Goal: Information Seeking & Learning: Learn about a topic

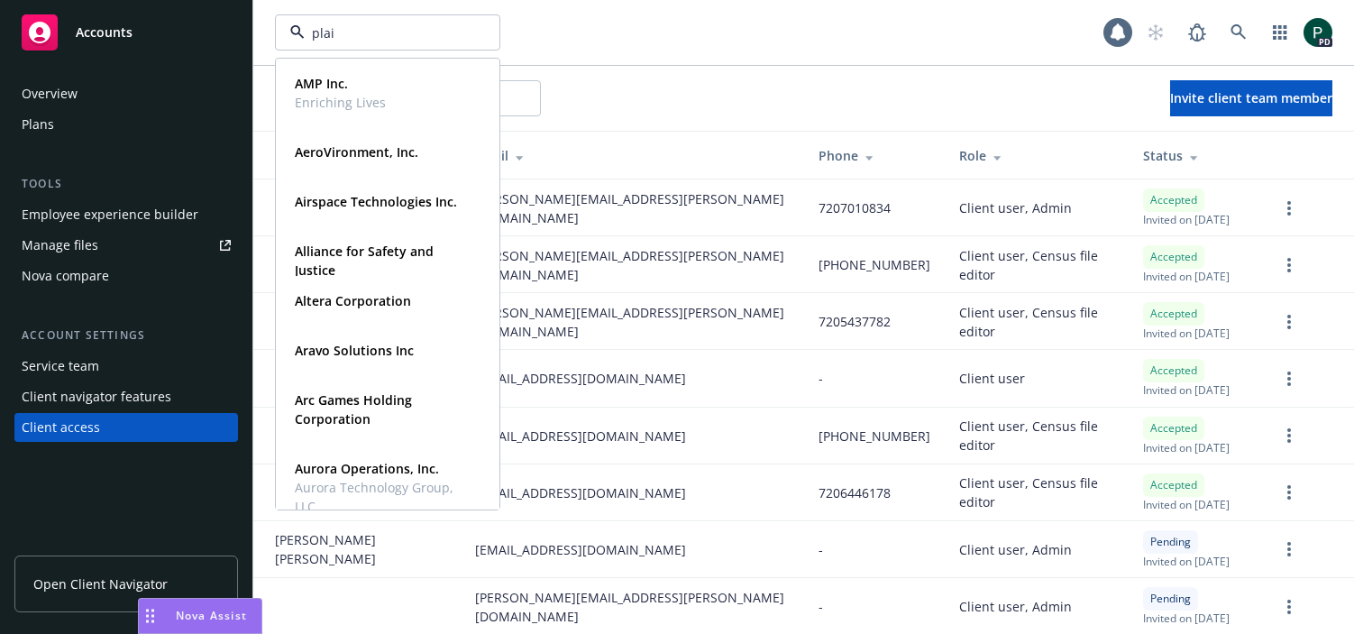
type input "plaid"
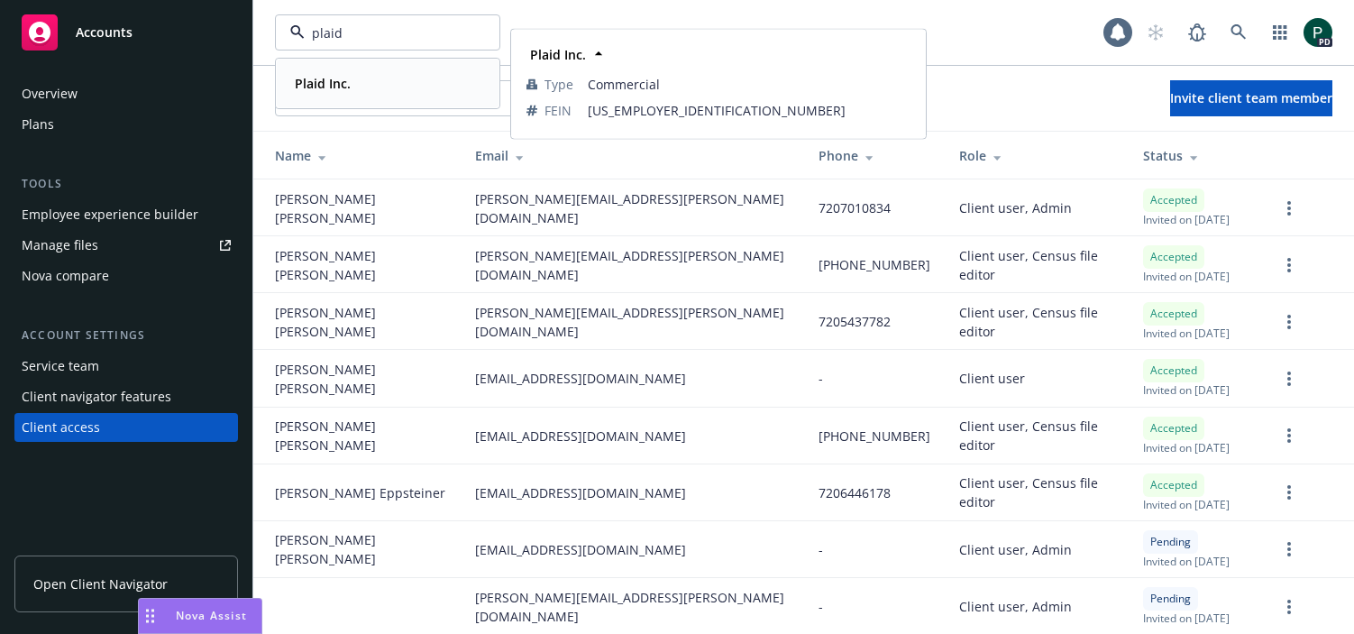
click at [363, 83] on div "Plaid Inc." at bounding box center [388, 83] width 200 height 26
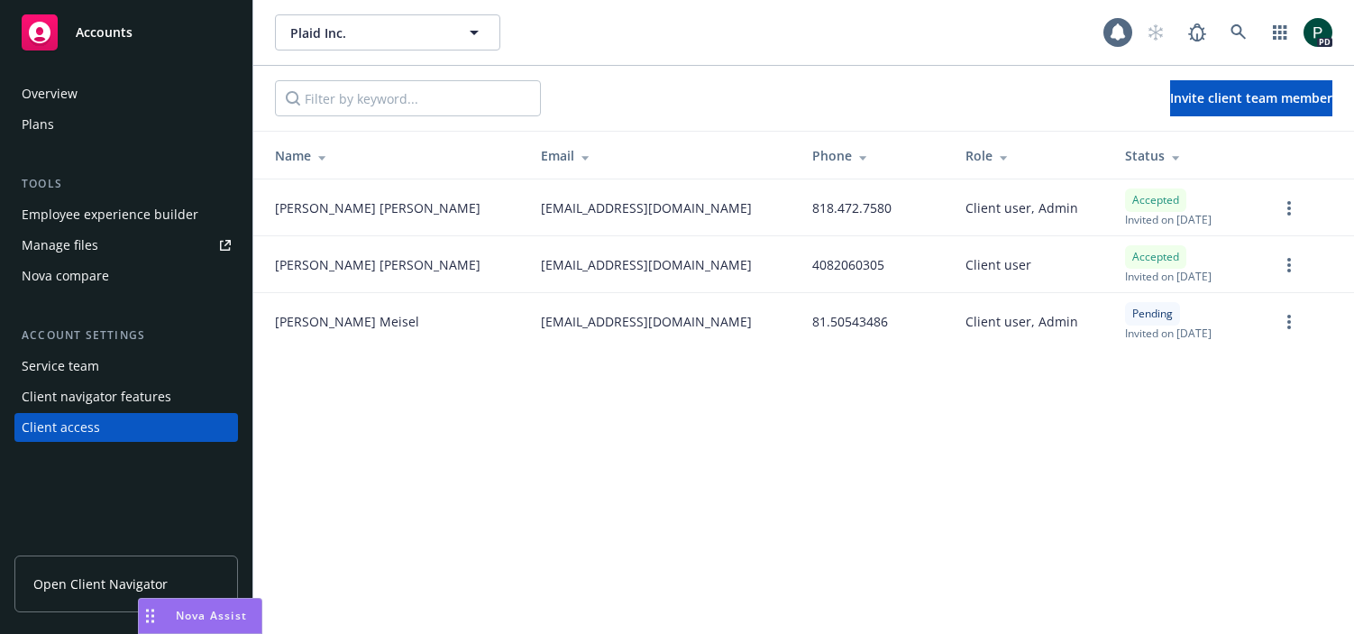
click at [66, 94] on div "Overview" at bounding box center [50, 93] width 56 height 29
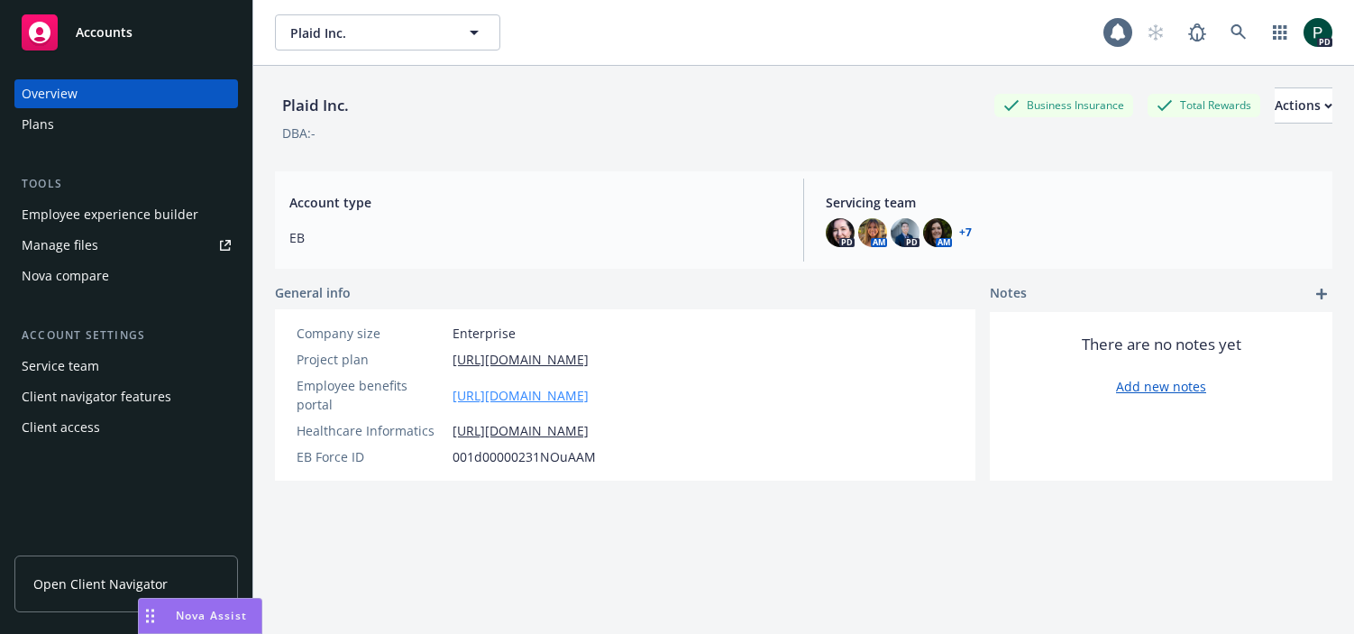
click at [589, 386] on link "https://app.newfront.com/employee/0241a9bc-b2f8-42b9-8243-8a3583a686d5/overview" at bounding box center [520, 395] width 136 height 19
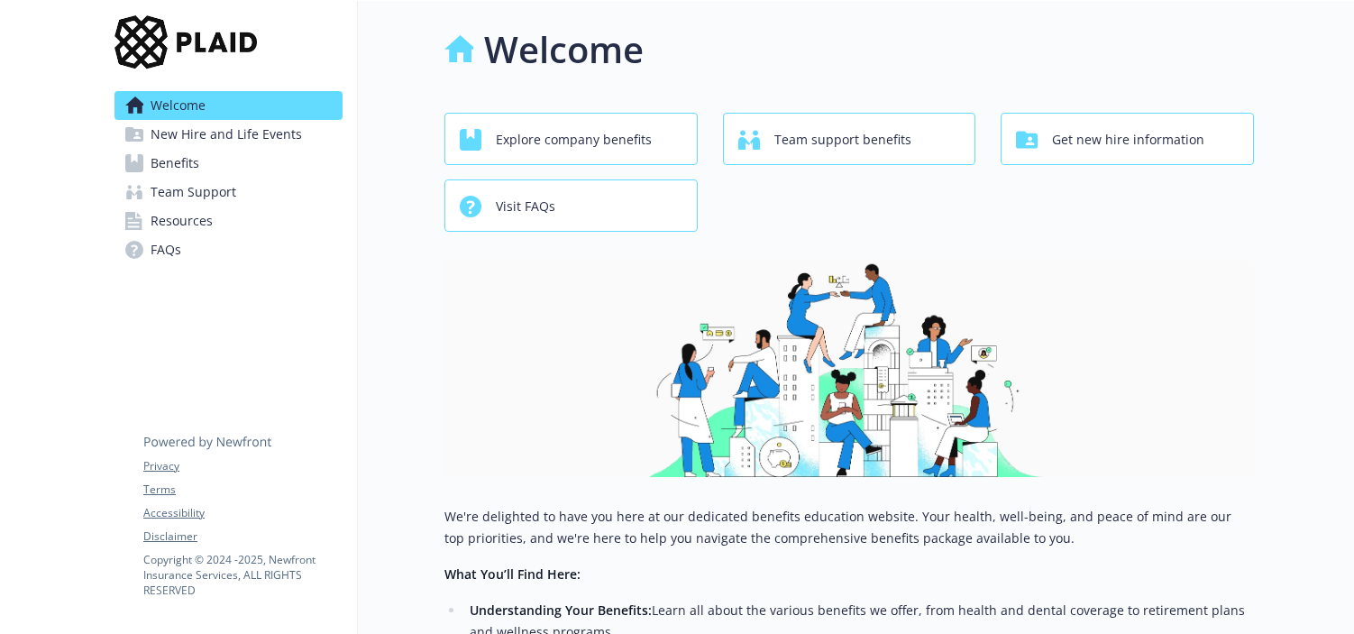
click at [197, 159] on span "Benefits" at bounding box center [175, 163] width 49 height 29
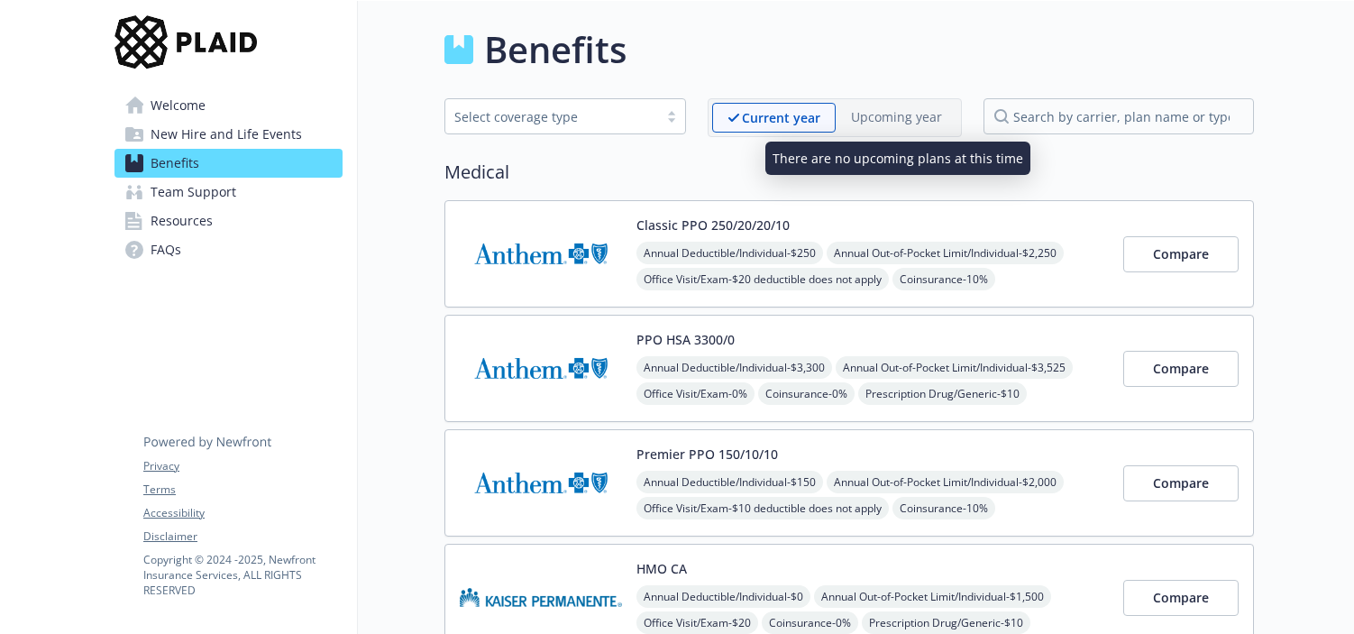
click at [909, 110] on p "Upcoming year" at bounding box center [896, 116] width 91 height 19
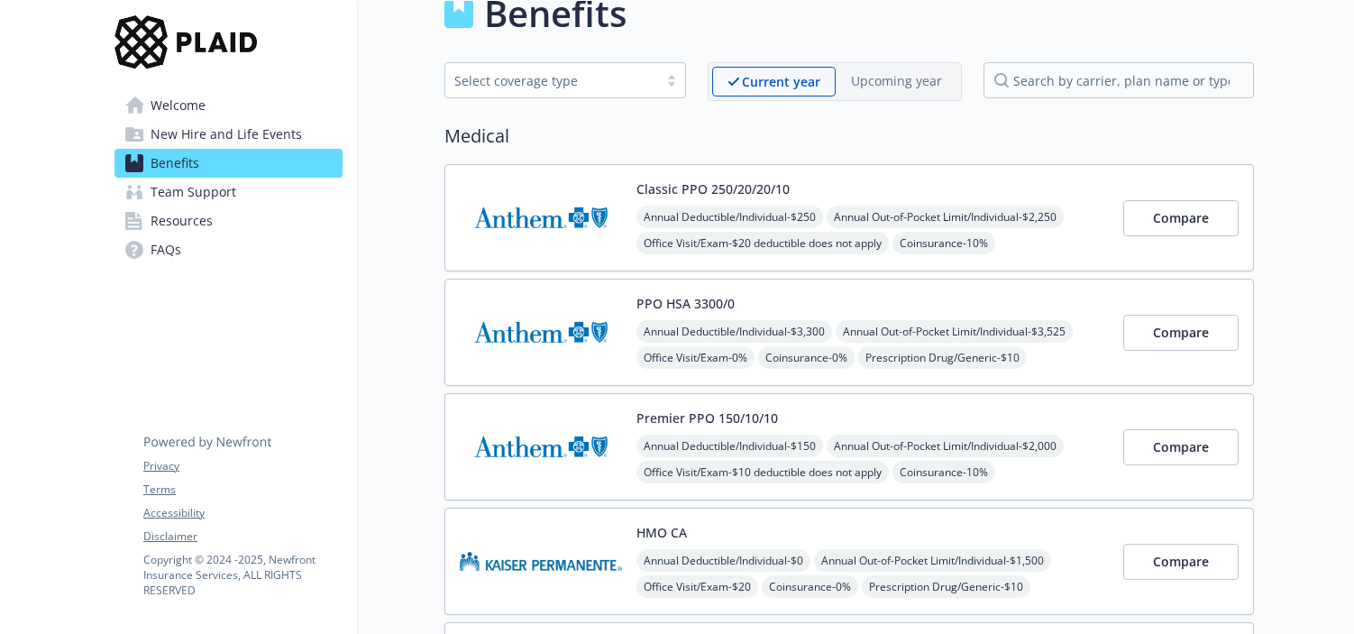
scroll to position [38, 0]
click at [634, 81] on div "Select coverage type" at bounding box center [551, 78] width 195 height 19
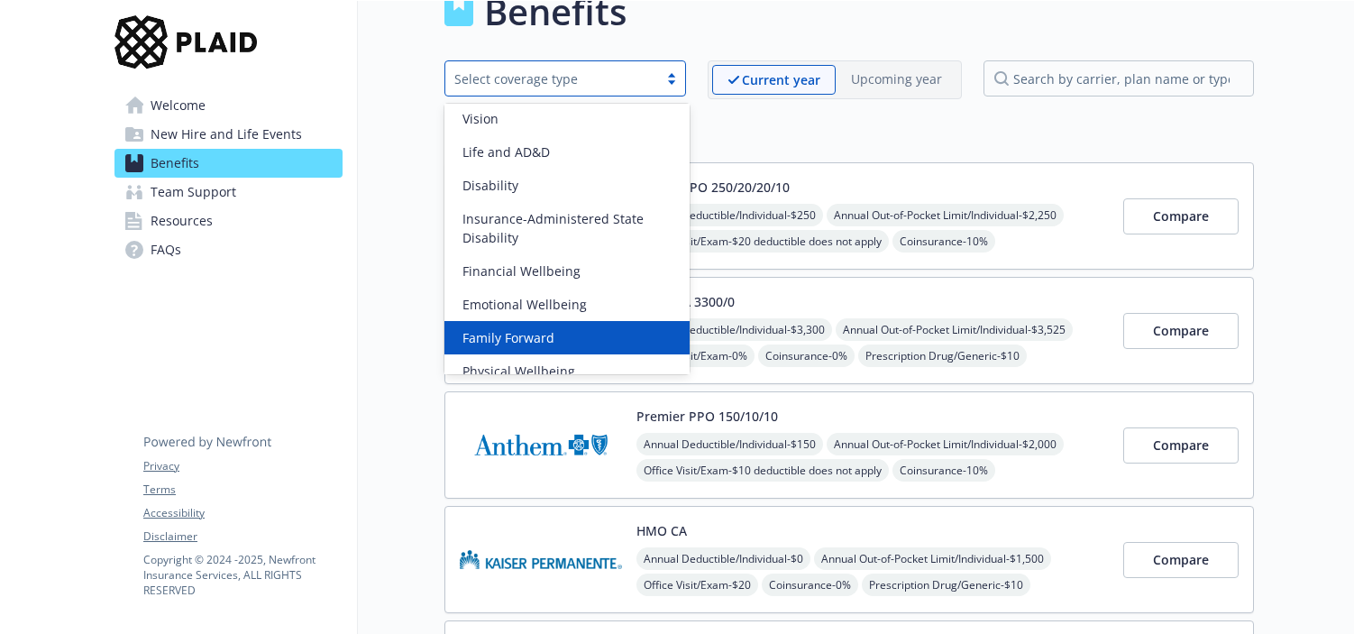
scroll to position [89, 0]
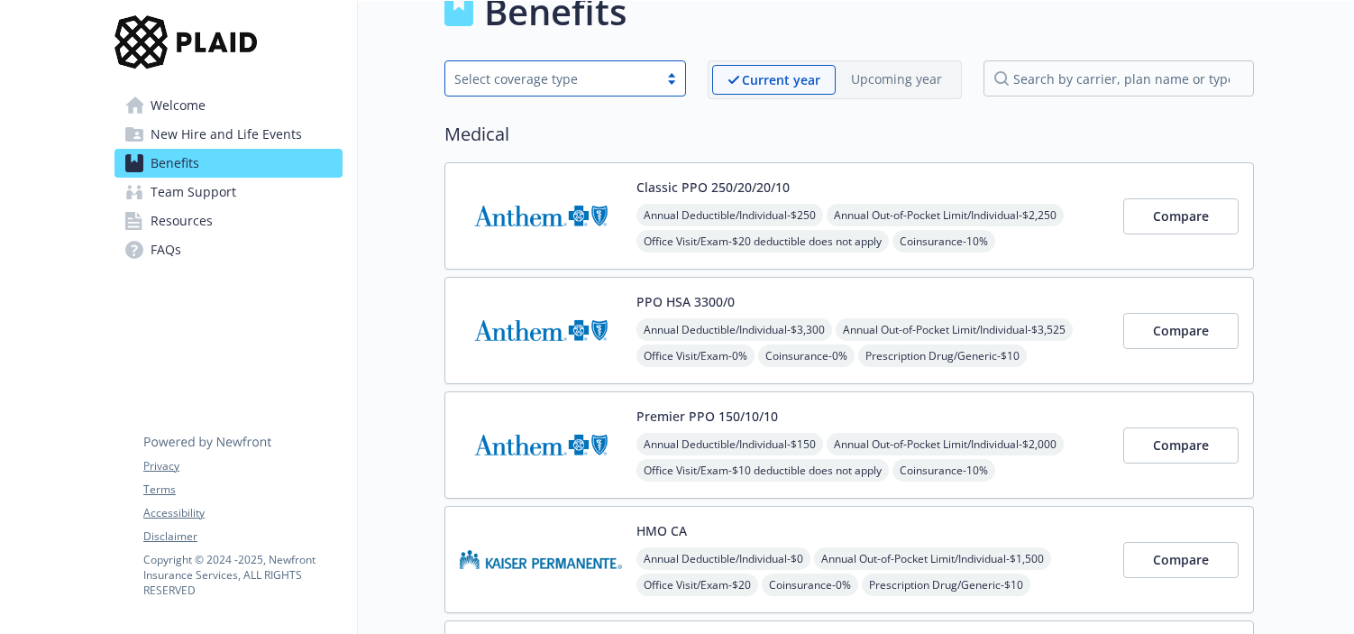
click at [599, 84] on div "Select coverage type" at bounding box center [551, 78] width 195 height 19
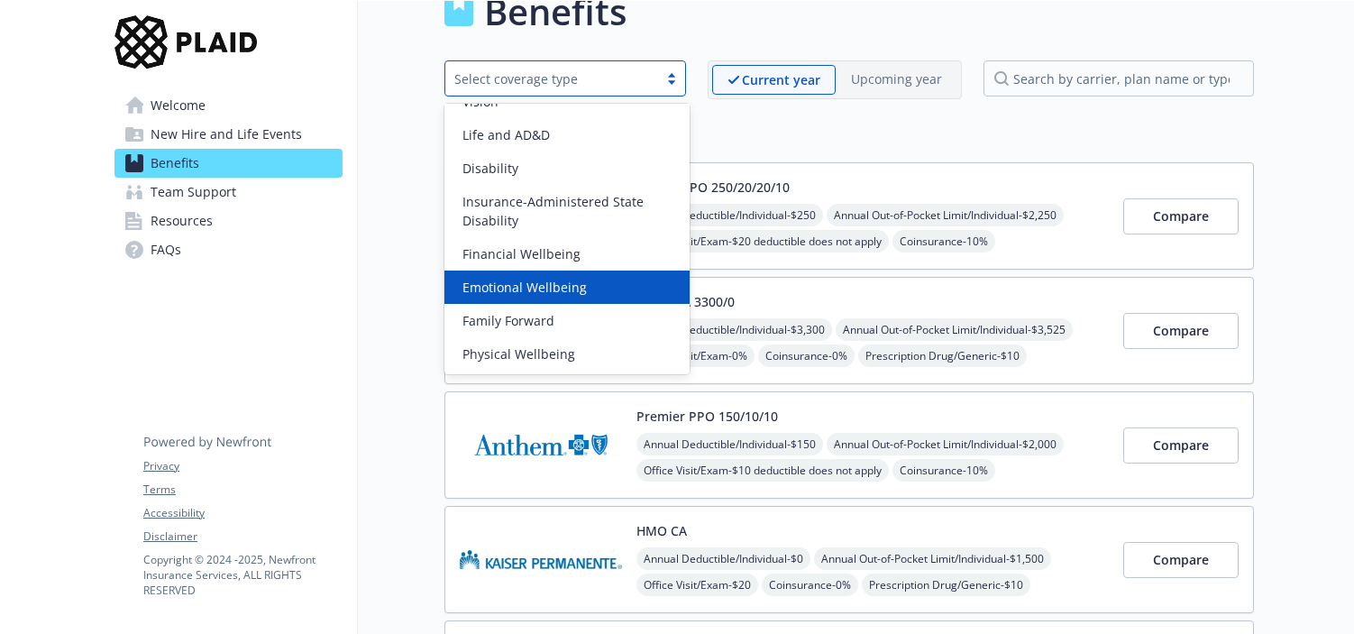
click at [608, 288] on div "Emotional Wellbeing" at bounding box center [567, 287] width 224 height 19
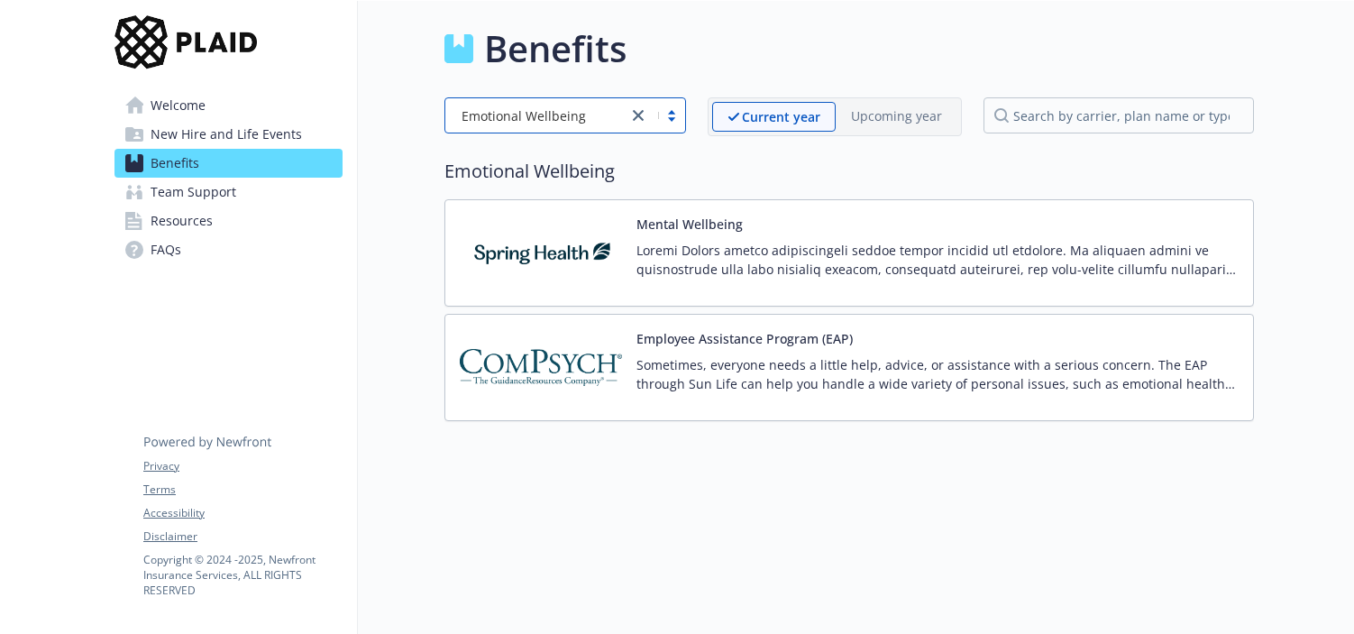
scroll to position [1, 0]
click at [835, 241] on p at bounding box center [937, 260] width 602 height 38
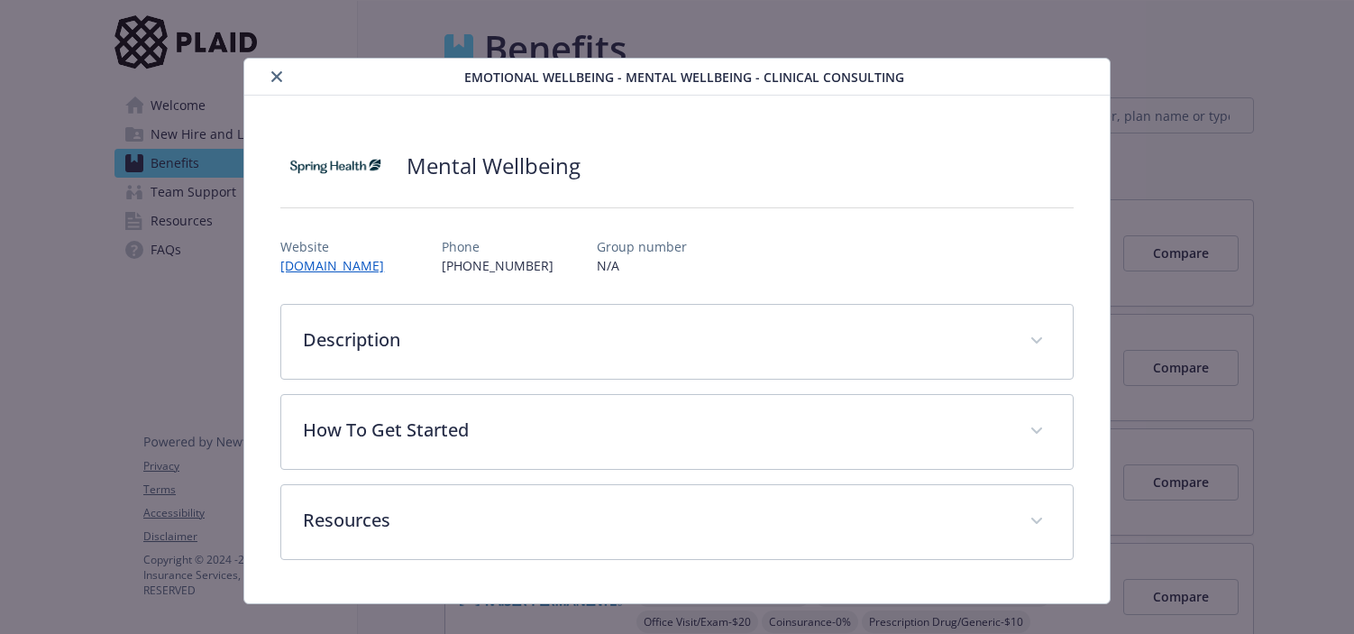
scroll to position [28, 0]
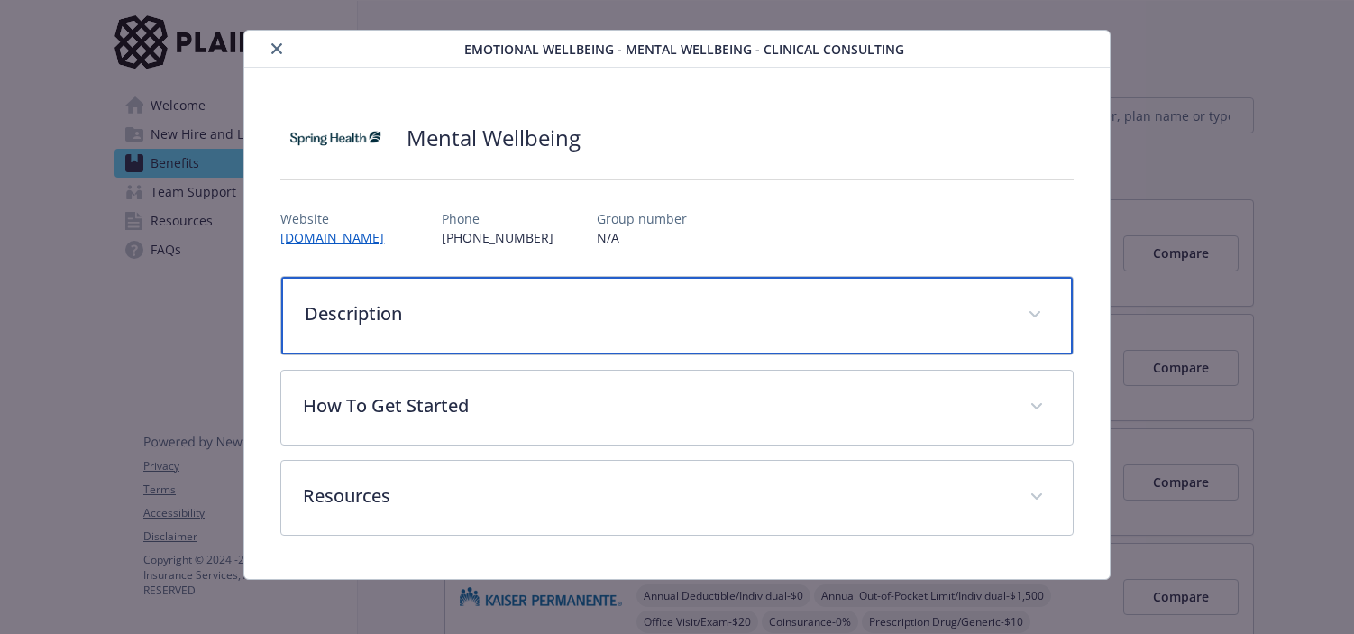
click at [550, 314] on p "Description" at bounding box center [655, 313] width 700 height 27
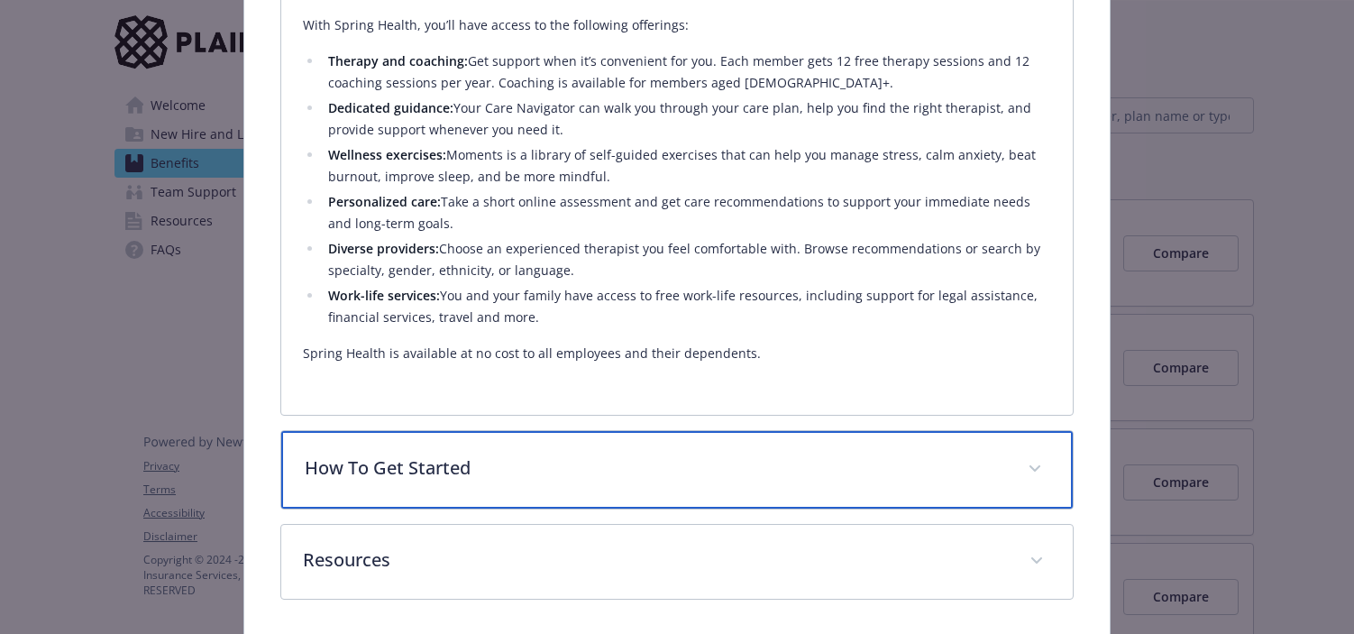
click at [574, 454] on p "How To Get Started" at bounding box center [655, 467] width 700 height 27
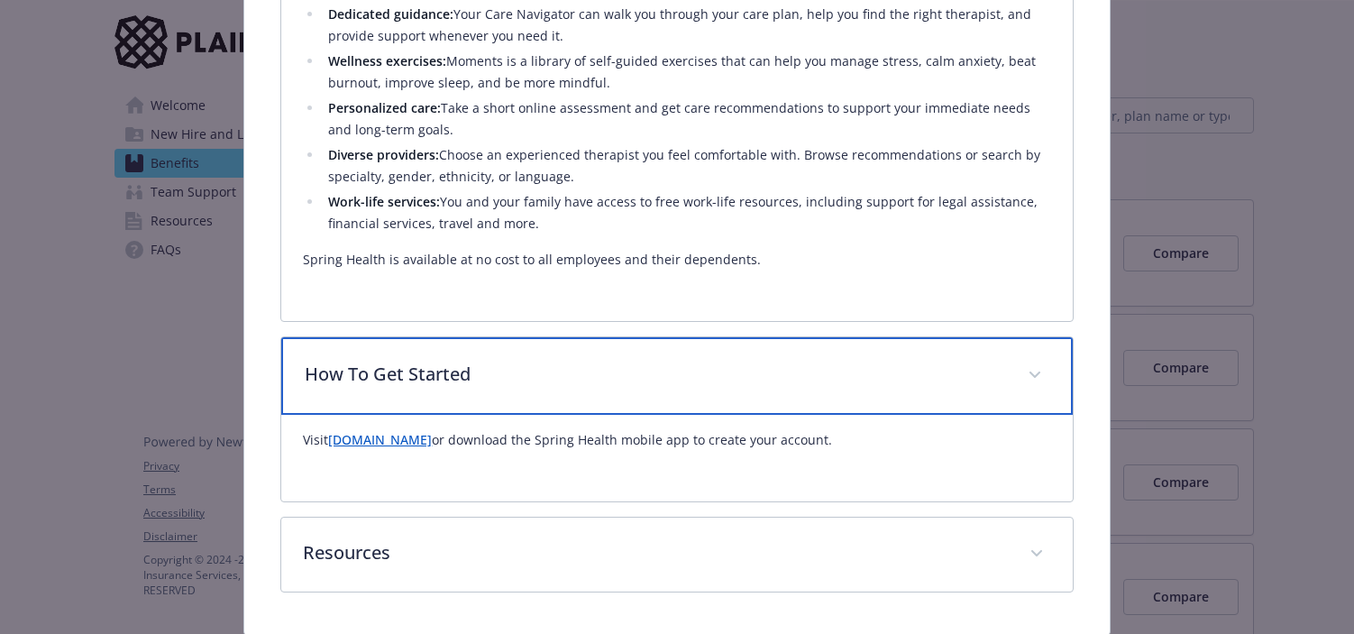
scroll to position [596, 0]
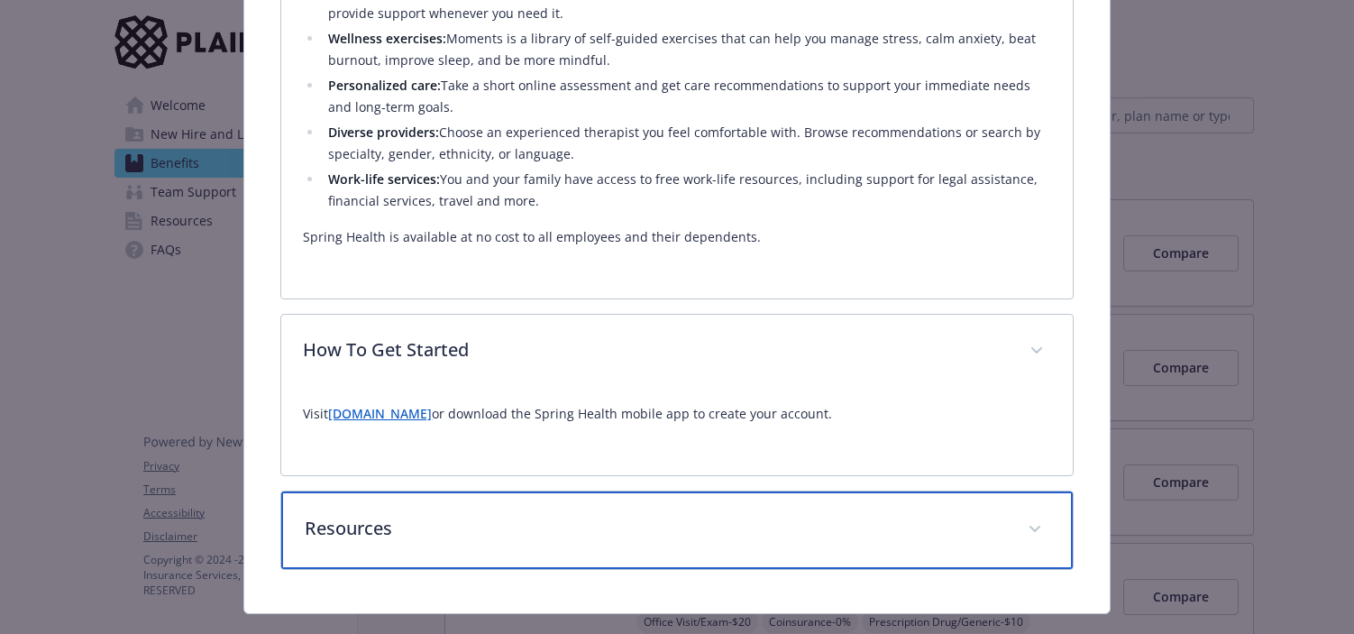
click at [563, 515] on p "Resources" at bounding box center [655, 528] width 700 height 27
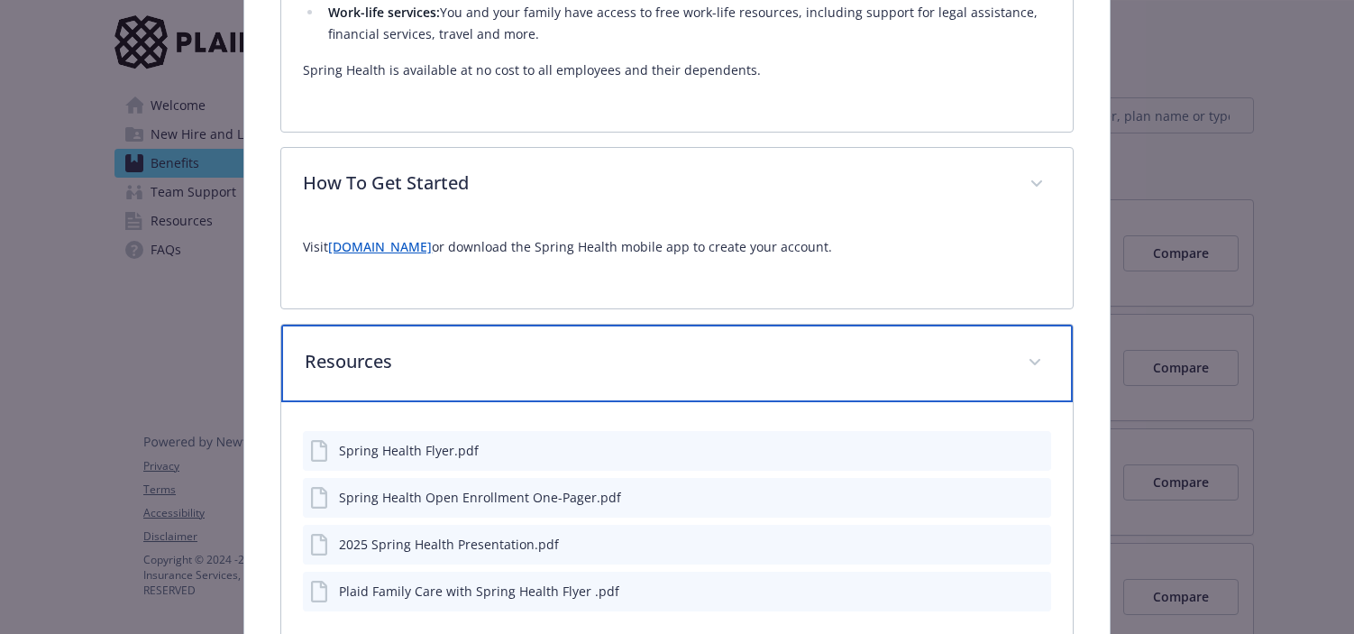
scroll to position [857, 0]
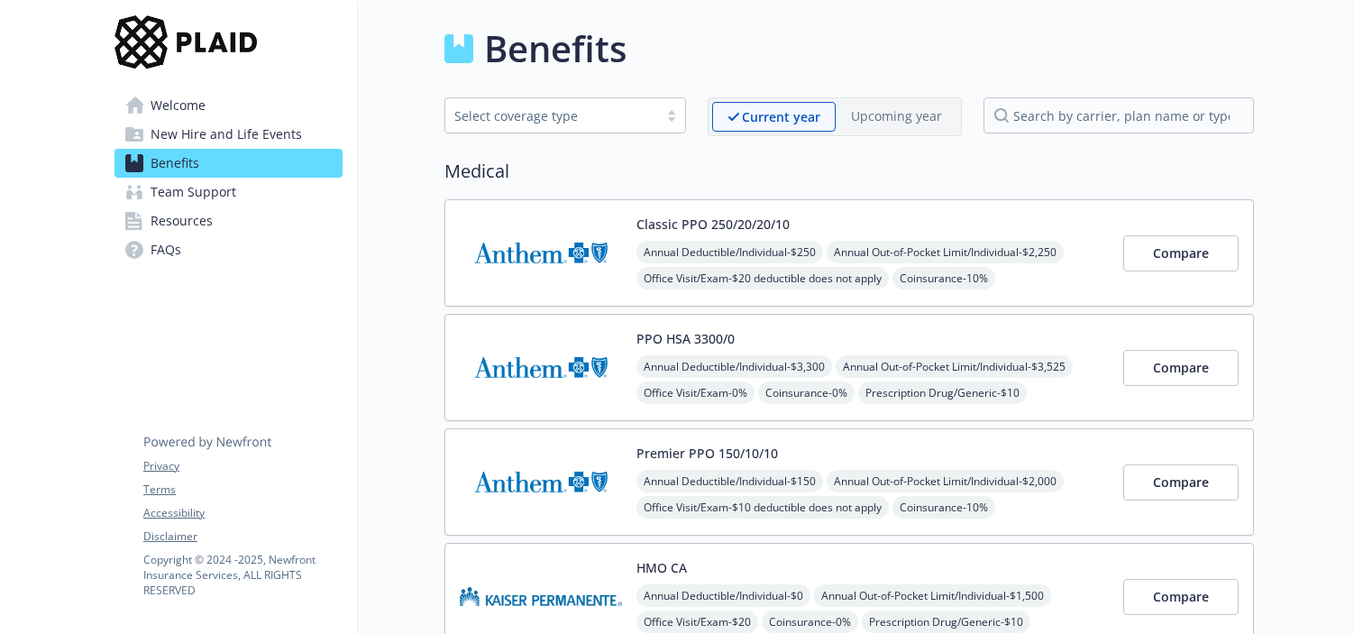
click at [550, 114] on div "Select coverage type" at bounding box center [551, 115] width 195 height 19
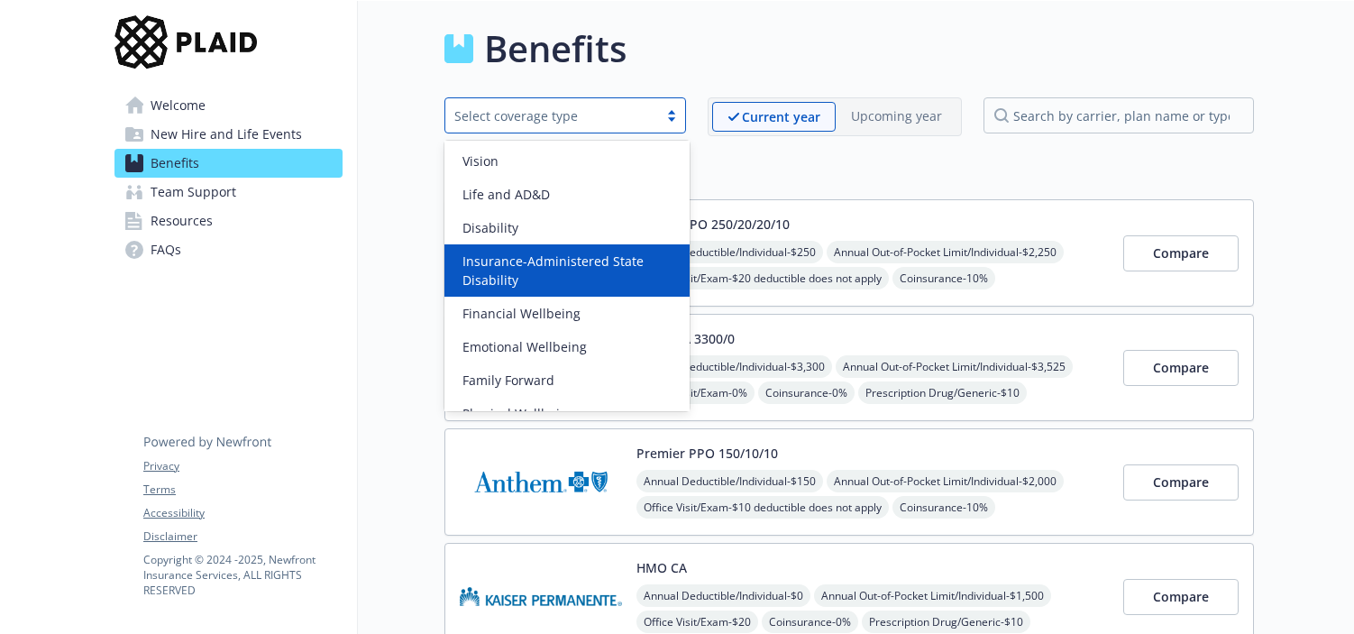
scroll to position [89, 0]
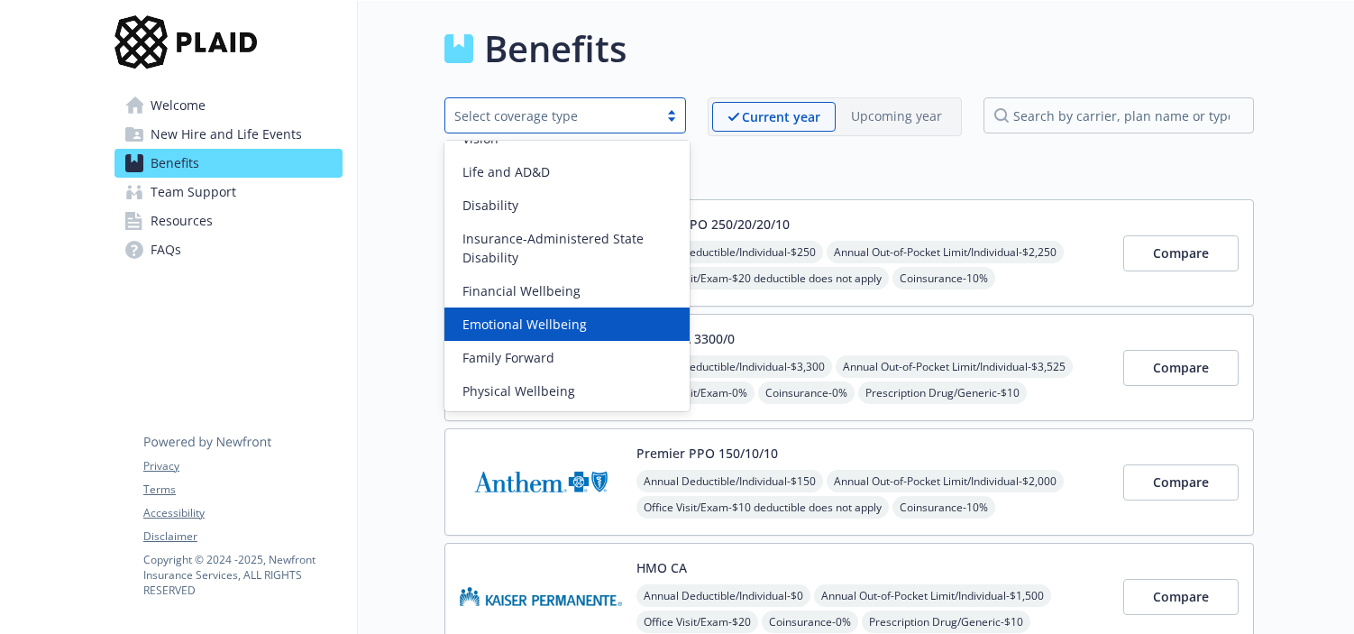
click at [602, 323] on div "Emotional Wellbeing" at bounding box center [567, 324] width 224 height 19
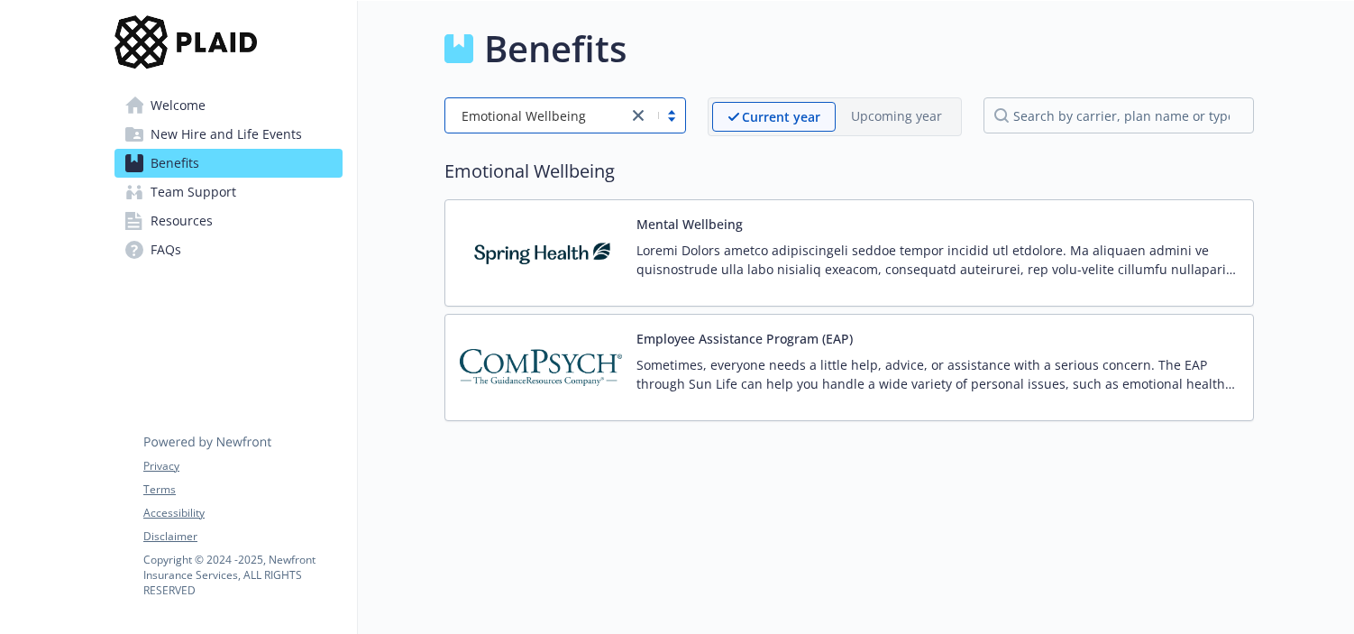
click at [836, 376] on p "Sometimes, everyone needs a little help, advice, or assistance with a serious c…" at bounding box center [937, 374] width 602 height 38
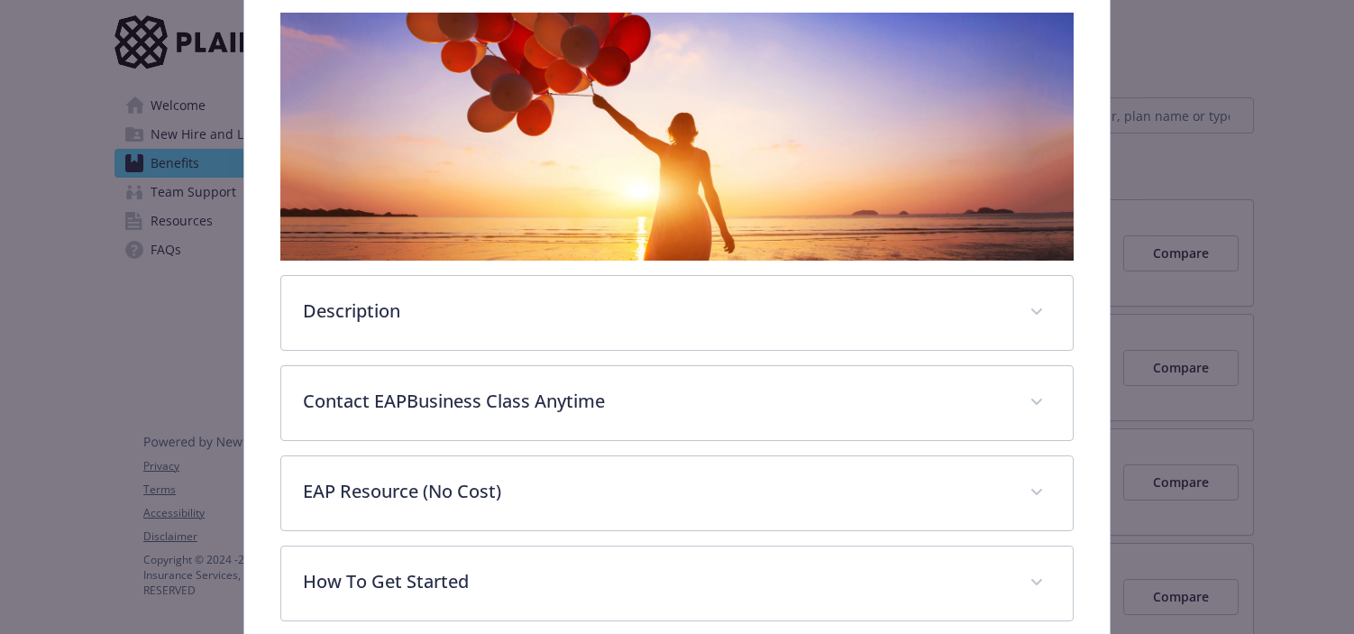
scroll to position [312, 0]
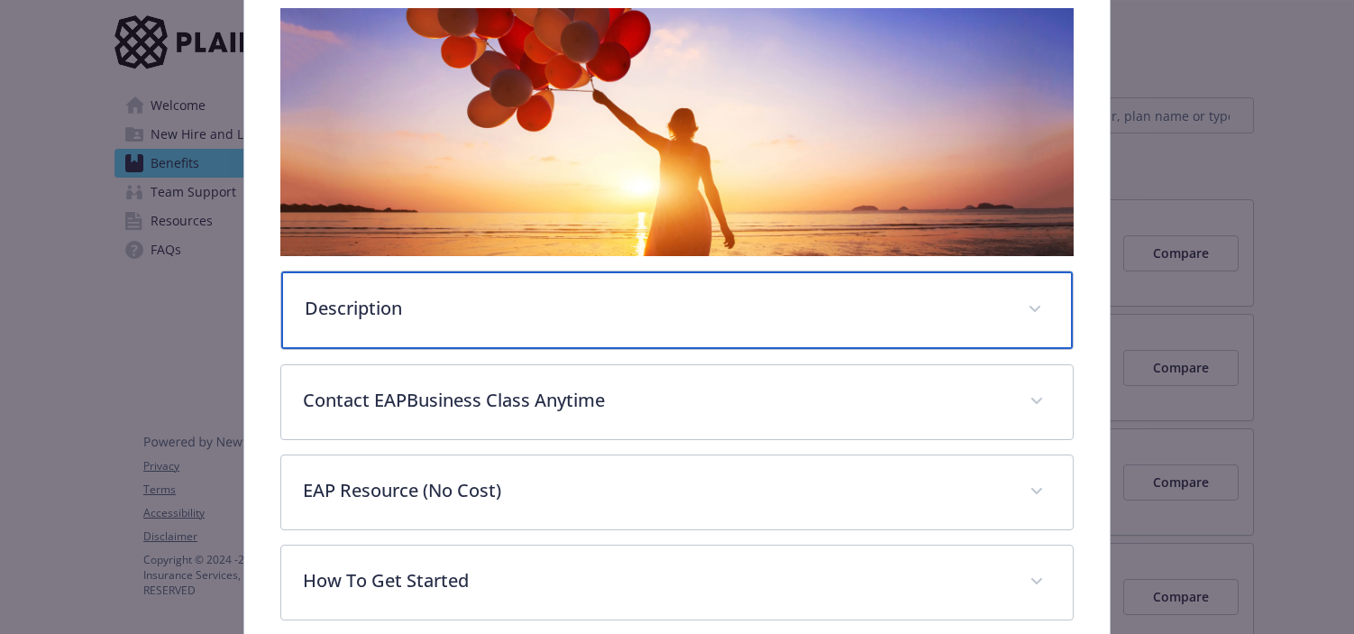
click at [523, 323] on div "Description" at bounding box center [676, 310] width 791 height 78
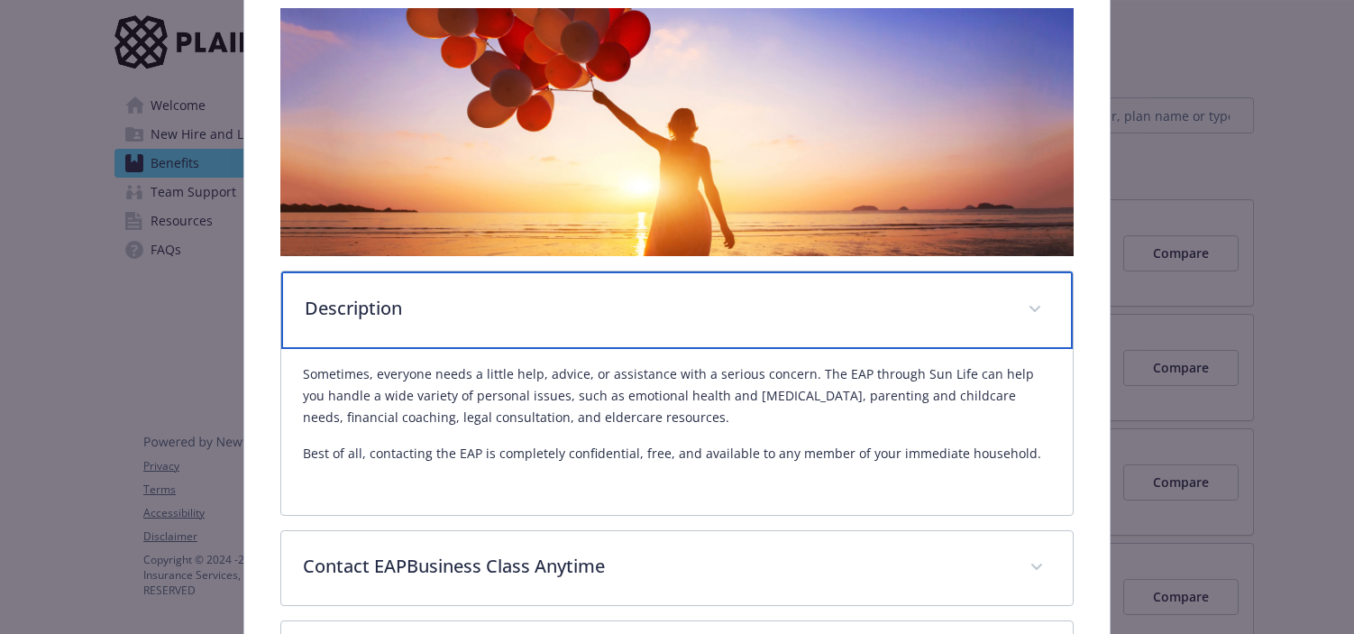
click at [523, 323] on div "Description" at bounding box center [676, 310] width 791 height 78
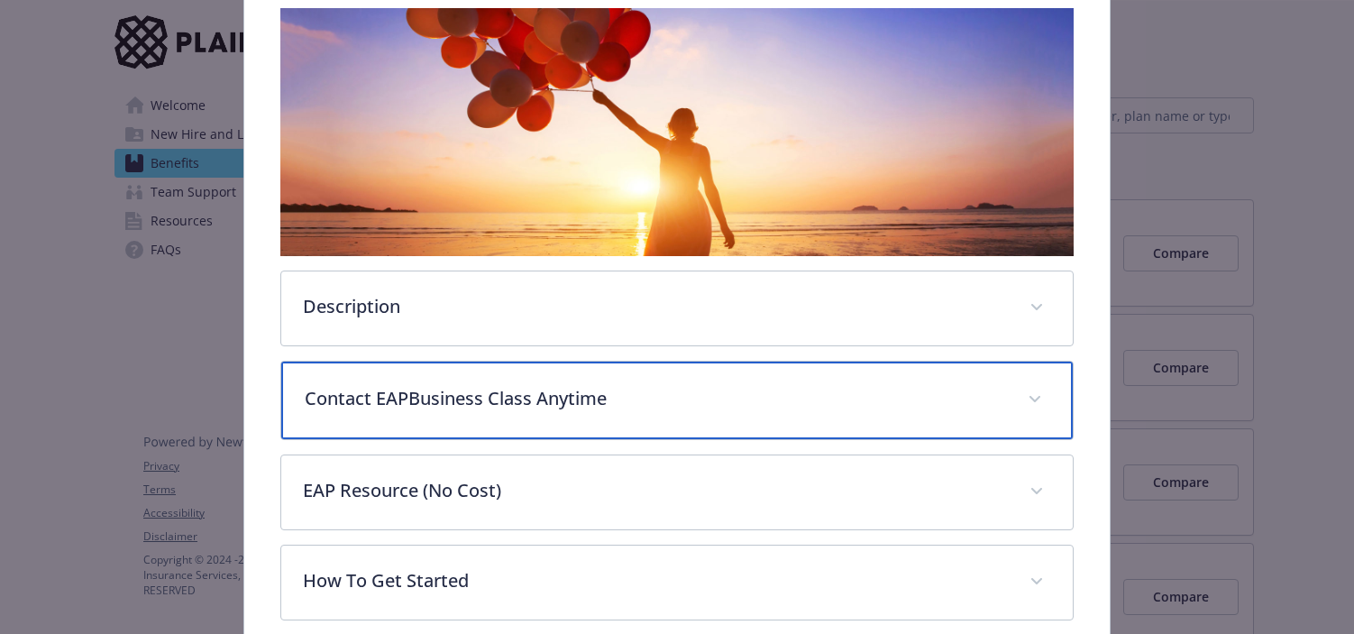
click at [480, 412] on div "Contact EAPBusiness Class Anytime" at bounding box center [676, 400] width 791 height 78
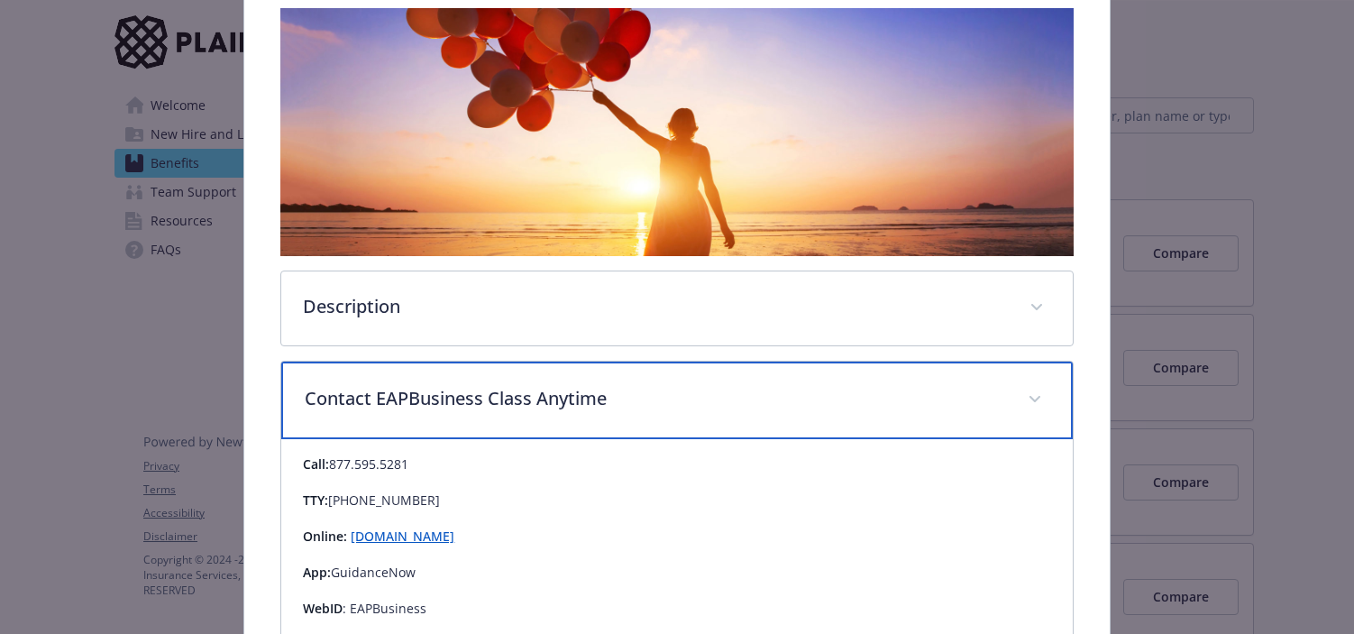
click at [491, 404] on p "Contact EAPBusiness Class Anytime" at bounding box center [655, 398] width 700 height 27
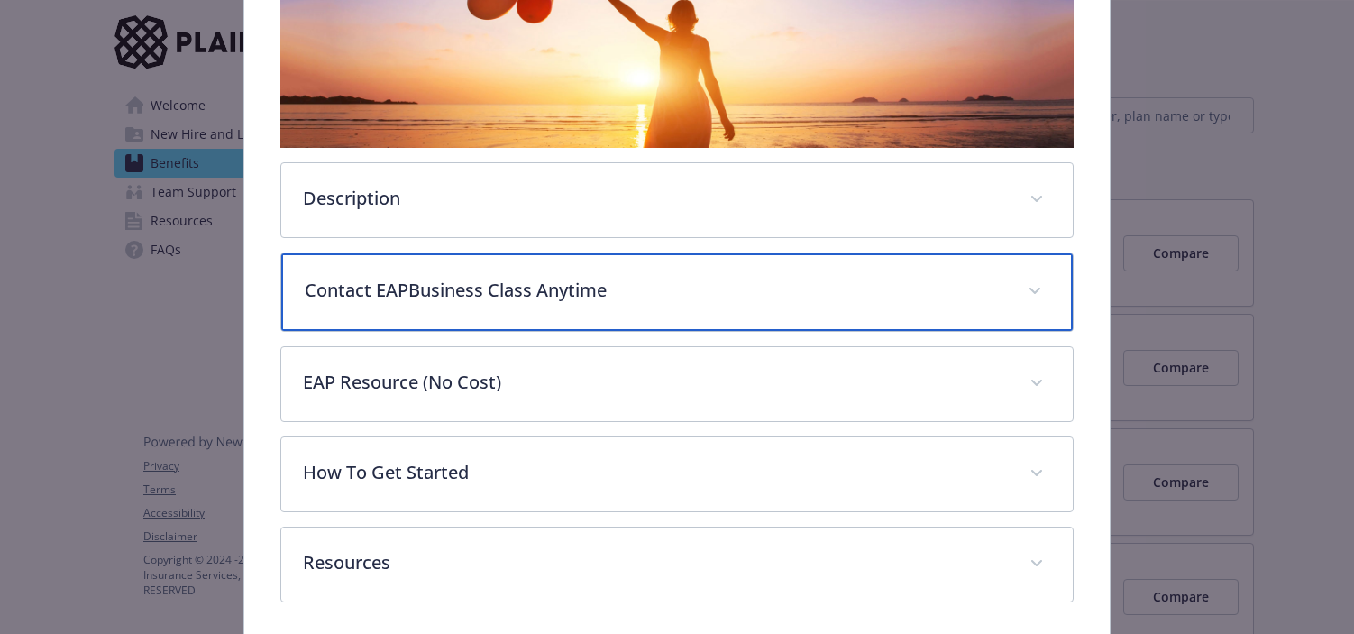
scroll to position [434, 0]
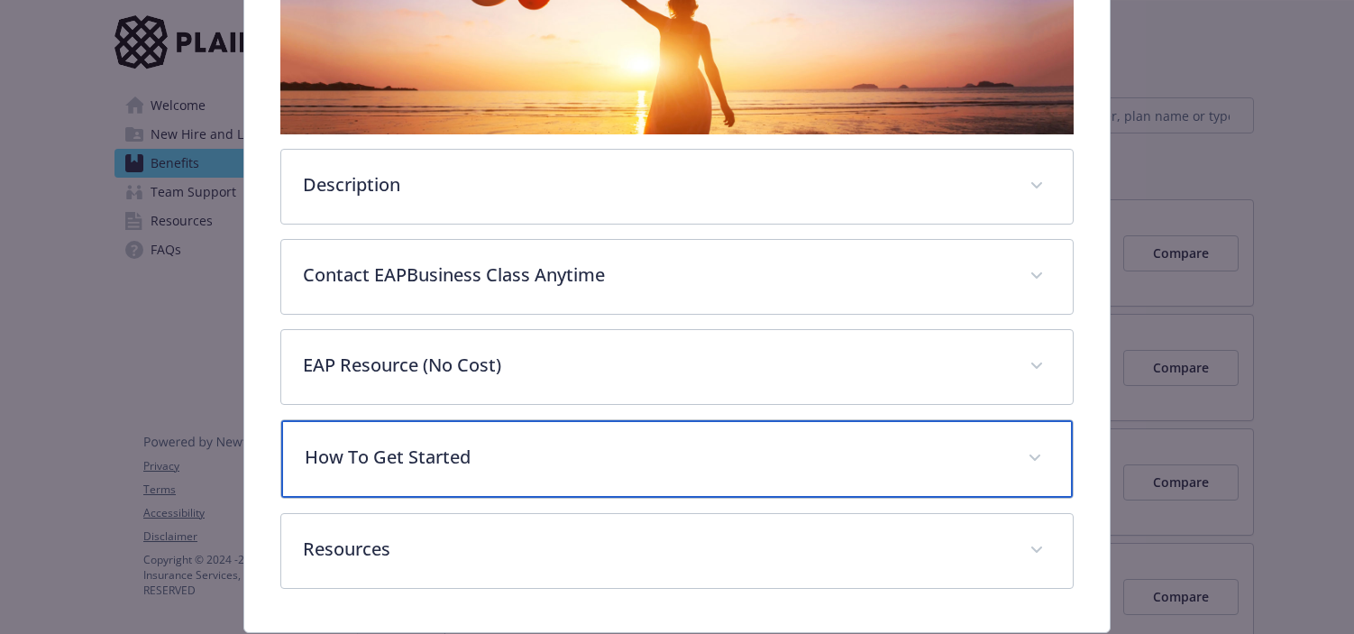
click at [453, 478] on div "How To Get Started" at bounding box center [676, 459] width 791 height 78
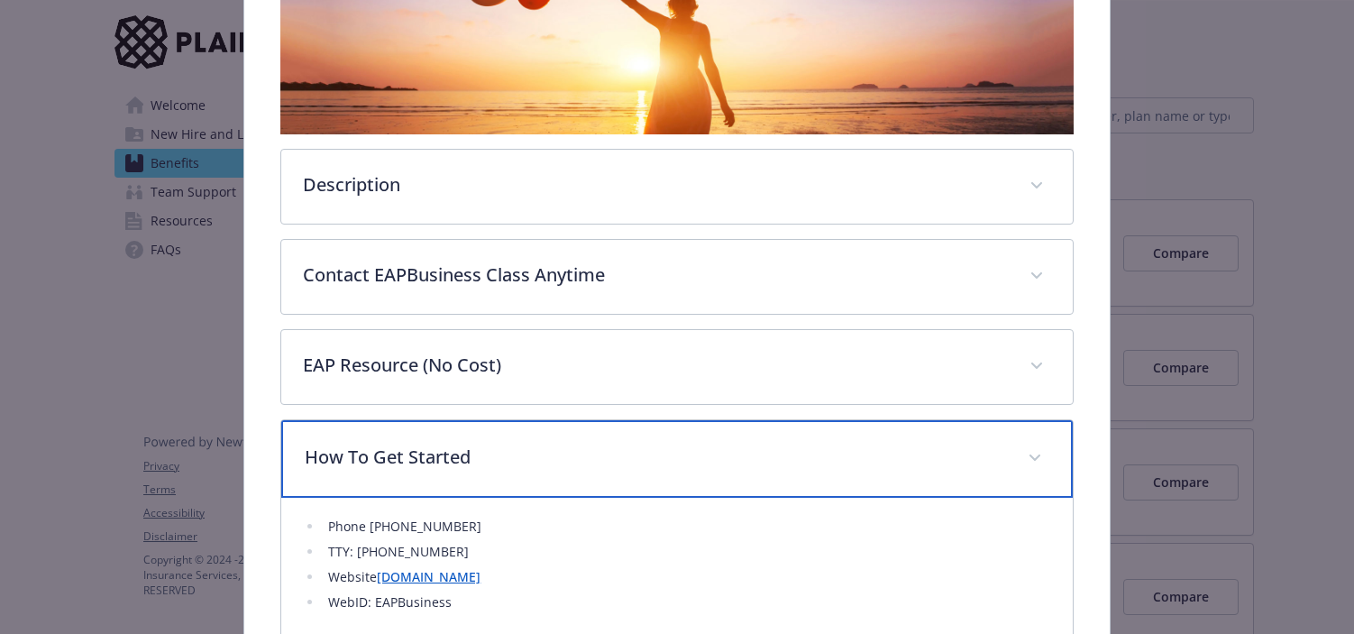
drag, startPoint x: 455, startPoint y: 476, endPoint x: 462, endPoint y: 482, distance: 9.6
click at [455, 476] on div "How To Get Started" at bounding box center [676, 459] width 791 height 78
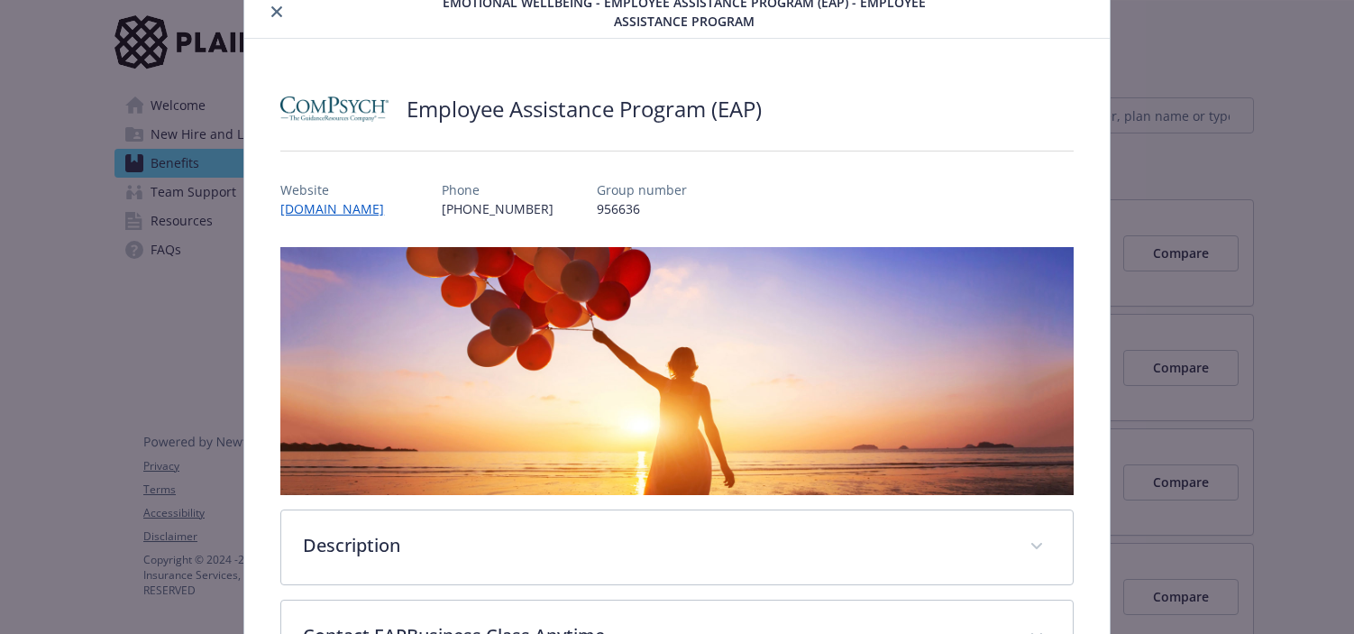
scroll to position [0, 0]
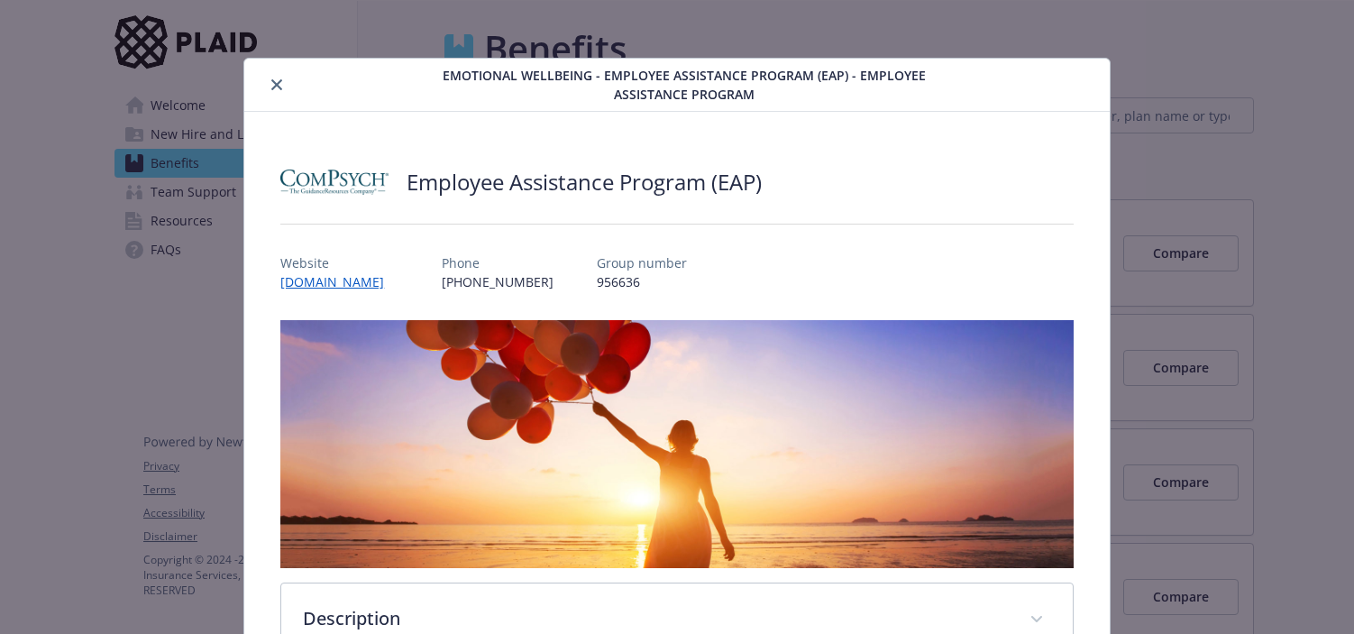
click at [280, 79] on icon "close" at bounding box center [276, 84] width 11 height 11
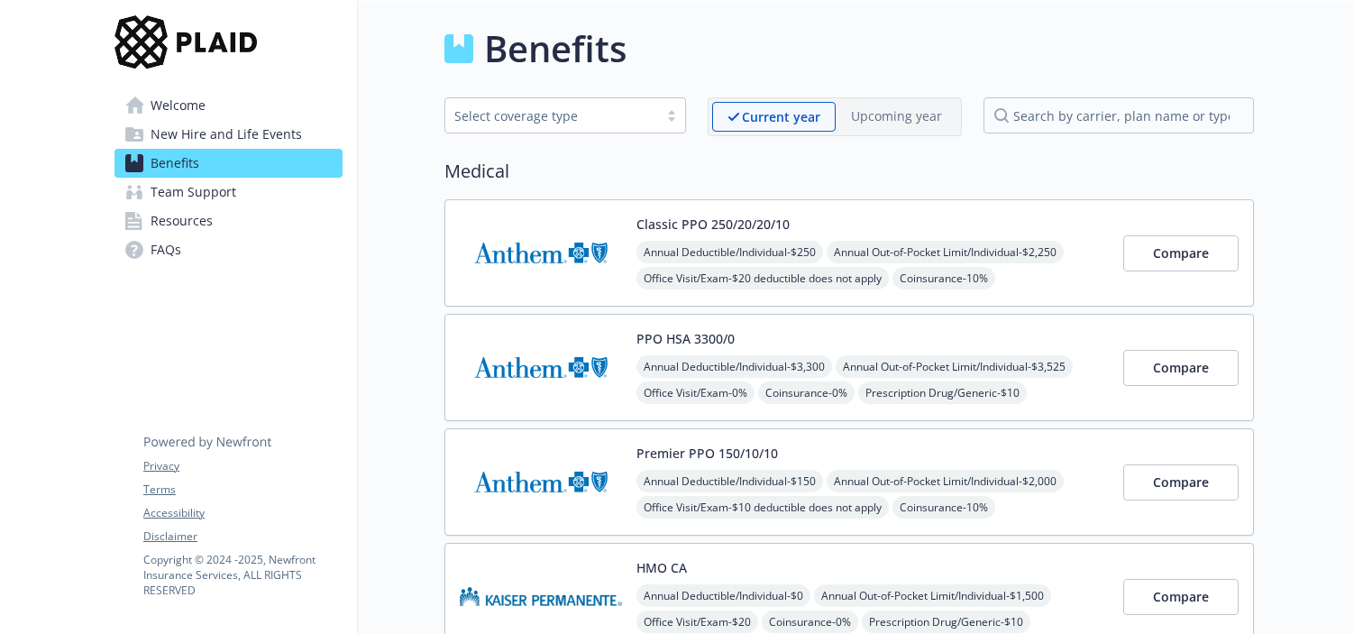
click at [242, 135] on span "New Hire and Life Events" at bounding box center [226, 134] width 151 height 29
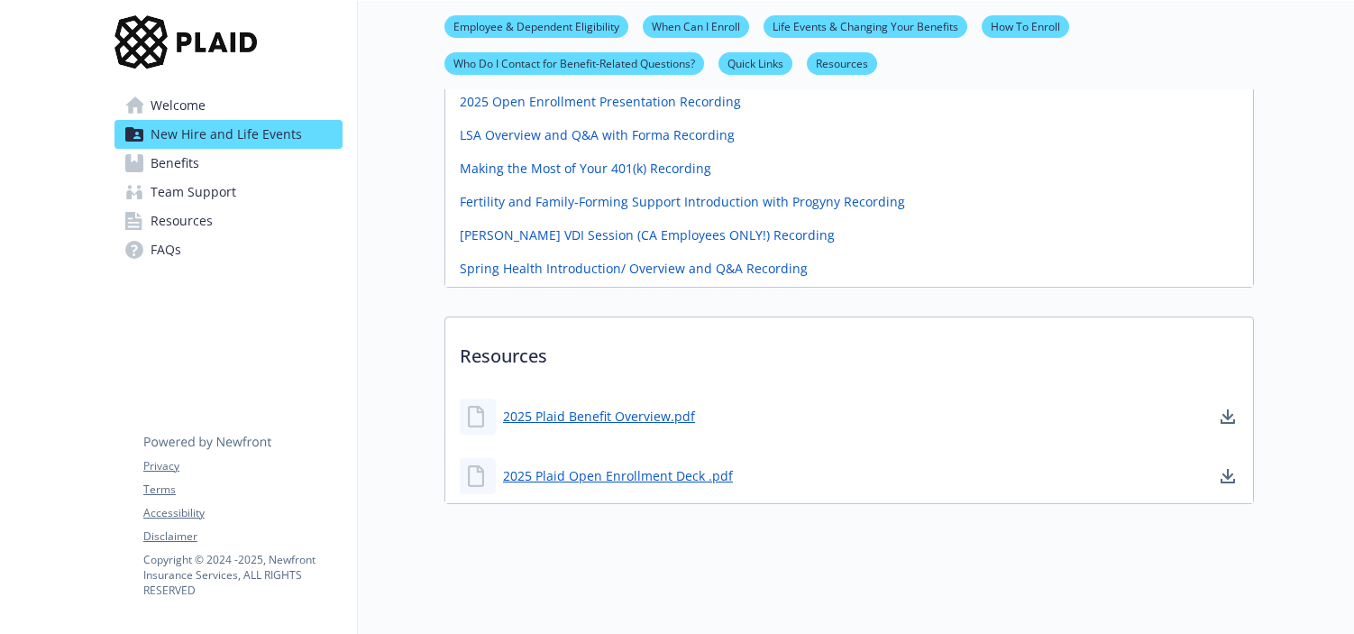
scroll to position [839, 0]
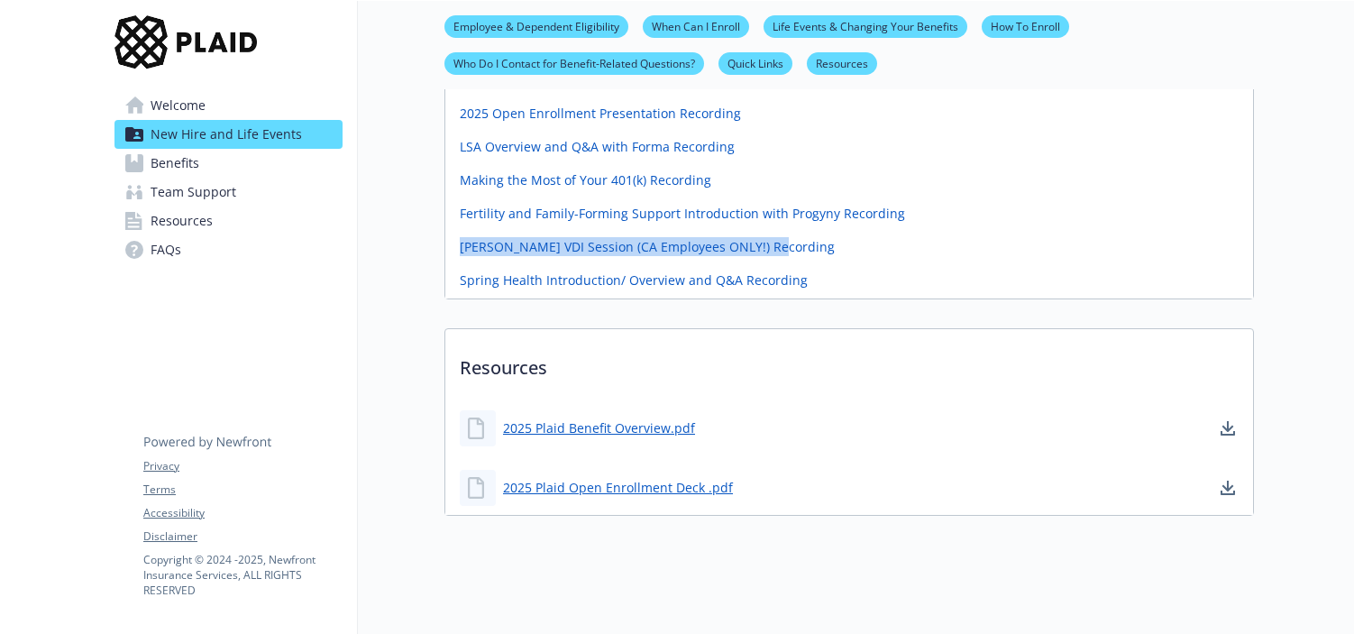
drag, startPoint x: 671, startPoint y: 251, endPoint x: 435, endPoint y: 248, distance: 235.3
copy link "[PERSON_NAME] VDI Session (CA Employees ONLY!) Recording"
